Goal: Information Seeking & Learning: Compare options

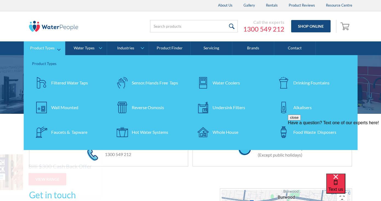
click at [44, 87] on img at bounding box center [42, 83] width 12 height 12
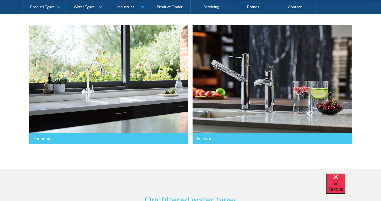
scroll to position [140, 0]
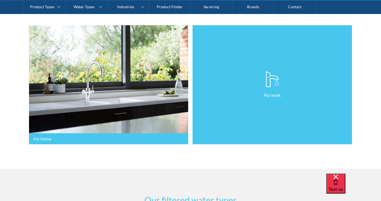
click at [243, 108] on link "For work" at bounding box center [273, 84] width 160 height 119
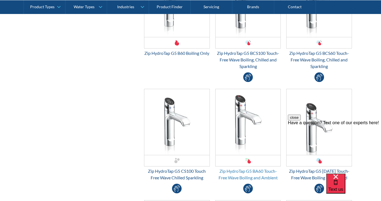
scroll to position [418, 0]
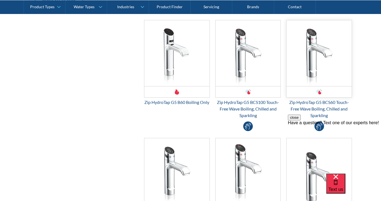
click at [317, 80] on img "Email Form 3" at bounding box center [319, 53] width 65 height 66
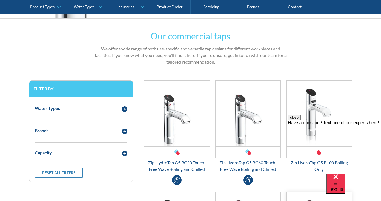
scroll to position [259, 0]
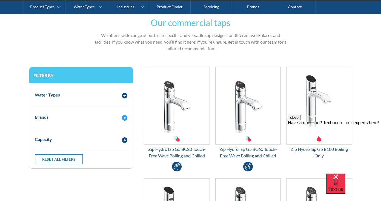
click at [106, 119] on div "Brands" at bounding box center [75, 117] width 87 height 7
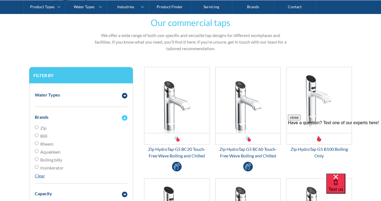
click at [42, 125] on span "Zip" at bounding box center [43, 128] width 6 height 7
click at [38, 126] on input "Zip" at bounding box center [37, 128] width 4 height 4
radio input "true"
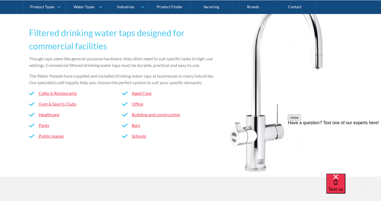
scroll to position [1382, 0]
click at [64, 96] on link "Cafés & Restaurants" at bounding box center [58, 93] width 38 height 5
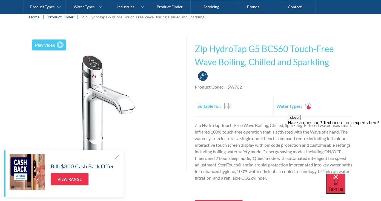
scroll to position [88, 0]
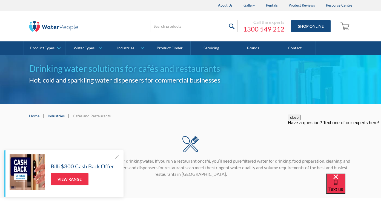
scroll to position [3, 0]
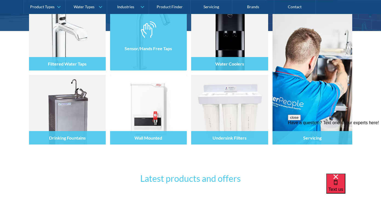
scroll to position [105, 0]
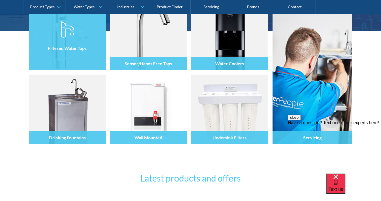
click at [85, 37] on div at bounding box center [67, 40] width 77 height 33
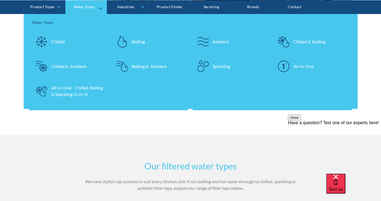
click at [85, 95] on div "All-in-One Chilled, Boiling & Sparkling (3-in-1)" at bounding box center [77, 90] width 53 height 13
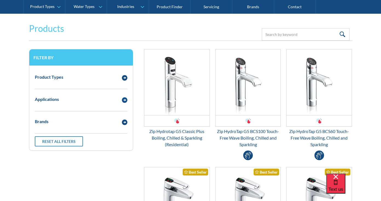
scroll to position [111, 0]
click at [98, 78] on div "Product Types" at bounding box center [75, 76] width 87 height 7
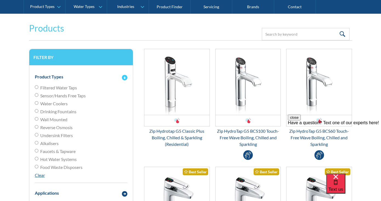
scroll to position [0, 0]
click at [87, 77] on div "Product Types" at bounding box center [75, 76] width 87 height 7
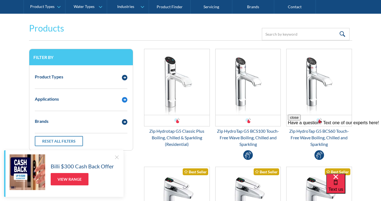
click at [72, 113] on div "Product Types Filtered Water Taps Sensor/Hands Free Taps Water Coolers Drinking…" at bounding box center [81, 107] width 104 height 85
click at [52, 99] on div "Applications" at bounding box center [47, 99] width 24 height 7
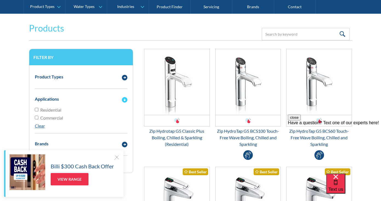
click at [52, 99] on div "Applications" at bounding box center [47, 99] width 24 height 7
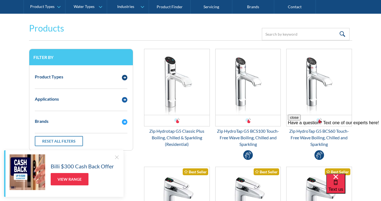
click at [42, 103] on div "Applications" at bounding box center [81, 99] width 98 height 15
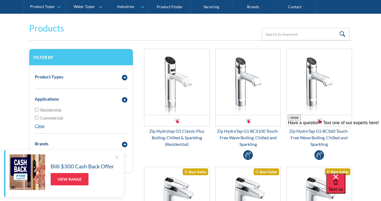
click at [44, 117] on span "Commercial" at bounding box center [51, 118] width 23 height 7
click at [38, 117] on input "Commercial" at bounding box center [37, 118] width 4 height 4
checkbox input "true"
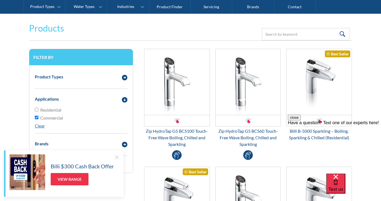
scroll to position [127, 0]
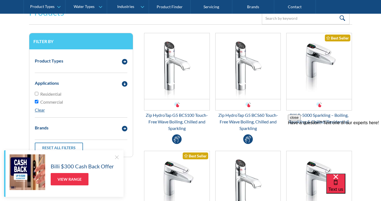
click at [118, 159] on div at bounding box center [116, 156] width 5 height 5
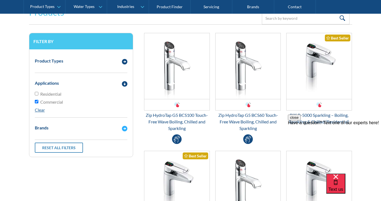
click at [84, 126] on div "Brands" at bounding box center [75, 127] width 87 height 7
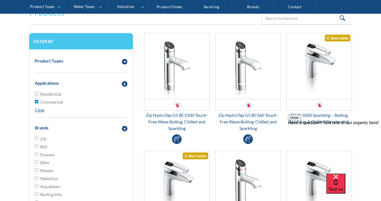
click at [39, 139] on label "Zip" at bounding box center [81, 138] width 93 height 7
click at [38, 139] on input "Zip" at bounding box center [37, 138] width 4 height 4
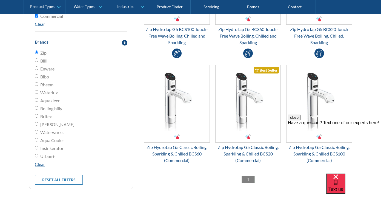
scroll to position [202, 0]
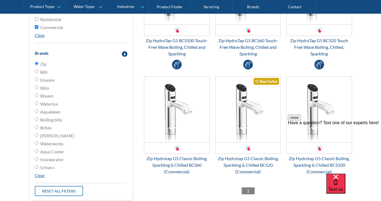
click at [42, 64] on span "Zip" at bounding box center [43, 64] width 6 height 7
click at [38, 64] on input "Zip" at bounding box center [37, 64] width 4 height 4
click at [37, 64] on input "Zip" at bounding box center [37, 64] width 4 height 4
click at [42, 175] on link "Clear" at bounding box center [40, 175] width 10 height 5
radio input "false"
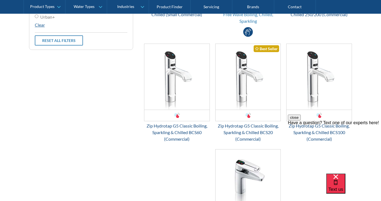
scroll to position [353, 0]
click at [243, 109] on img "Email Form 3" at bounding box center [248, 76] width 65 height 66
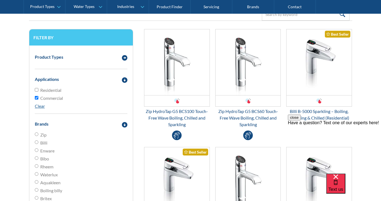
scroll to position [132, 0]
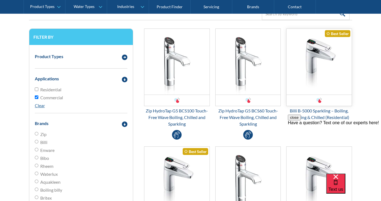
click at [316, 103] on div "Email Form 3" at bounding box center [319, 100] width 65 height 11
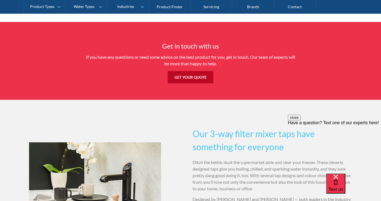
scroll to position [616, 0]
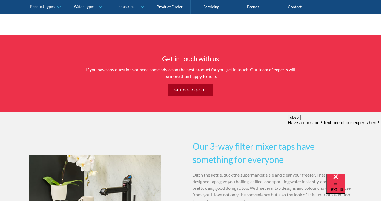
click at [183, 89] on link "Get your quote" at bounding box center [191, 90] width 46 height 12
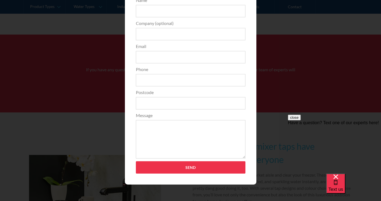
scroll to position [15, 0]
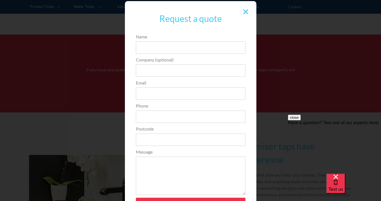
click at [243, 16] on div at bounding box center [246, 12] width 10 height 10
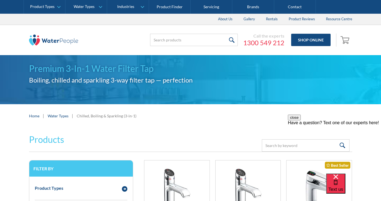
scroll to position [0, 0]
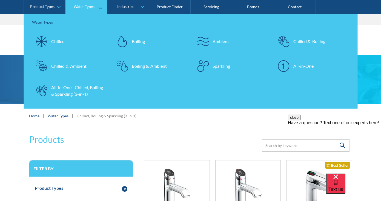
click at [95, 87] on div "All-in-One Chilled, Boiling & Sparkling (3-in-1)" at bounding box center [77, 90] width 53 height 13
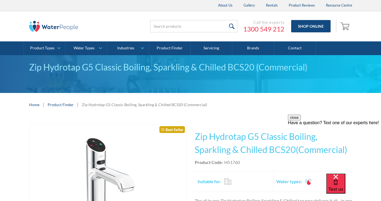
click at [301, 120] on button "close" at bounding box center [294, 118] width 13 height 6
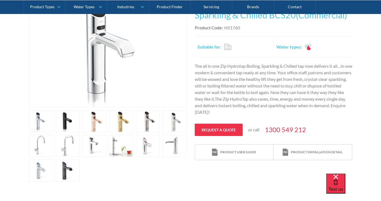
scroll to position [134, 0]
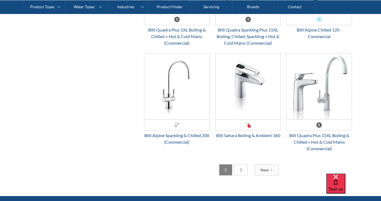
scroll to position [1431, 0]
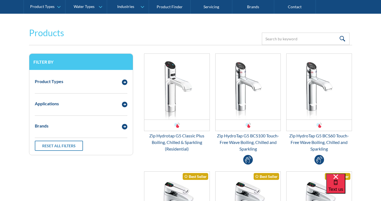
scroll to position [104, 0]
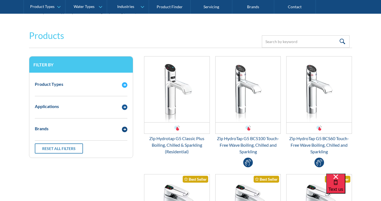
click at [102, 84] on div "Product Types" at bounding box center [75, 84] width 87 height 7
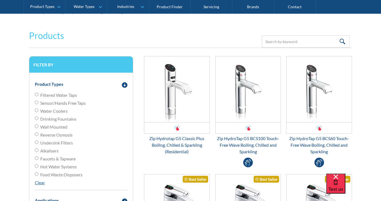
click at [67, 96] on span "Filtered Water Taps" at bounding box center [58, 95] width 37 height 7
click at [38, 96] on input "Filtered Water Taps" at bounding box center [37, 95] width 4 height 4
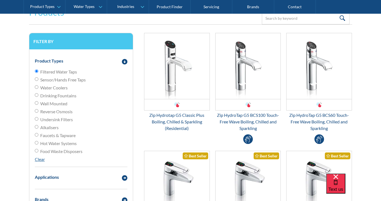
click at [43, 160] on link "Clear" at bounding box center [40, 159] width 10 height 5
click at [68, 72] on span "Filtered Water Taps" at bounding box center [58, 72] width 37 height 7
click at [38, 72] on input "Filtered Water Taps" at bounding box center [37, 71] width 4 height 4
radio input "true"
click at [81, 178] on div "Applications" at bounding box center [75, 177] width 87 height 7
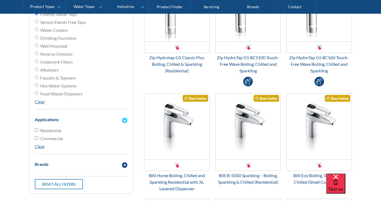
scroll to position [189, 0]
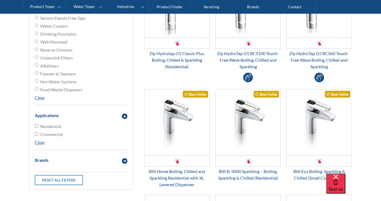
click at [46, 133] on span "Commercial" at bounding box center [51, 134] width 23 height 7
click at [38, 133] on input "Commercial" at bounding box center [37, 134] width 4 height 4
checkbox input "true"
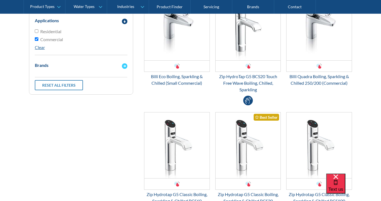
scroll to position [282, 0]
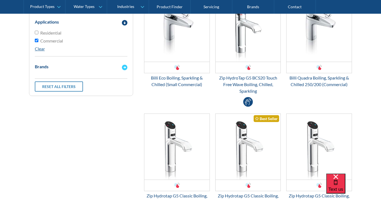
click at [85, 61] on div "Brands" at bounding box center [81, 66] width 98 height 15
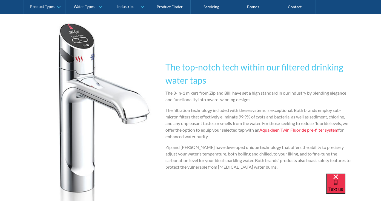
scroll to position [1141, 0]
